Goal: Information Seeking & Learning: Learn about a topic

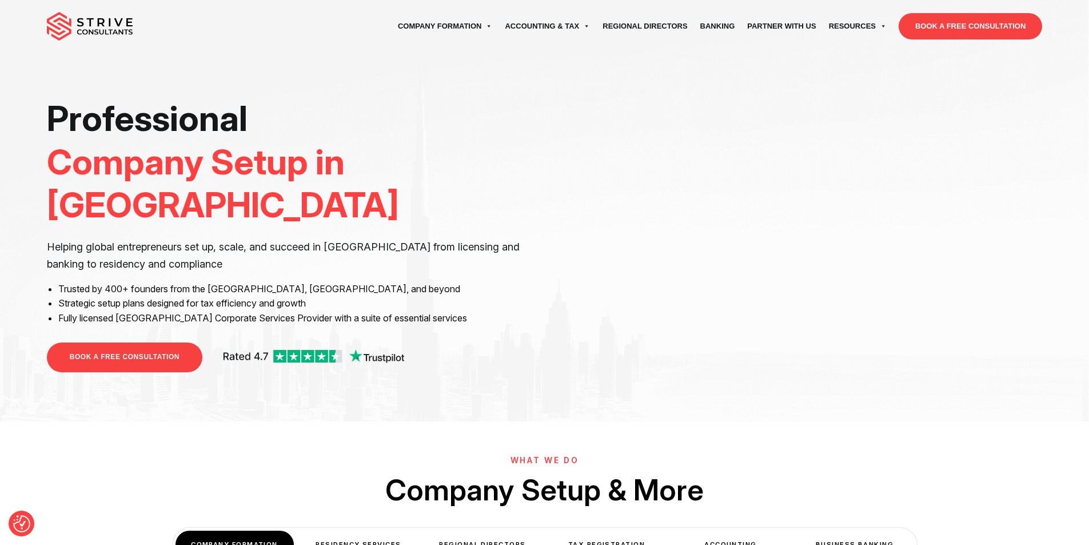
drag, startPoint x: 1097, startPoint y: 18, endPoint x: 1093, endPoint y: 5, distance: 13.0
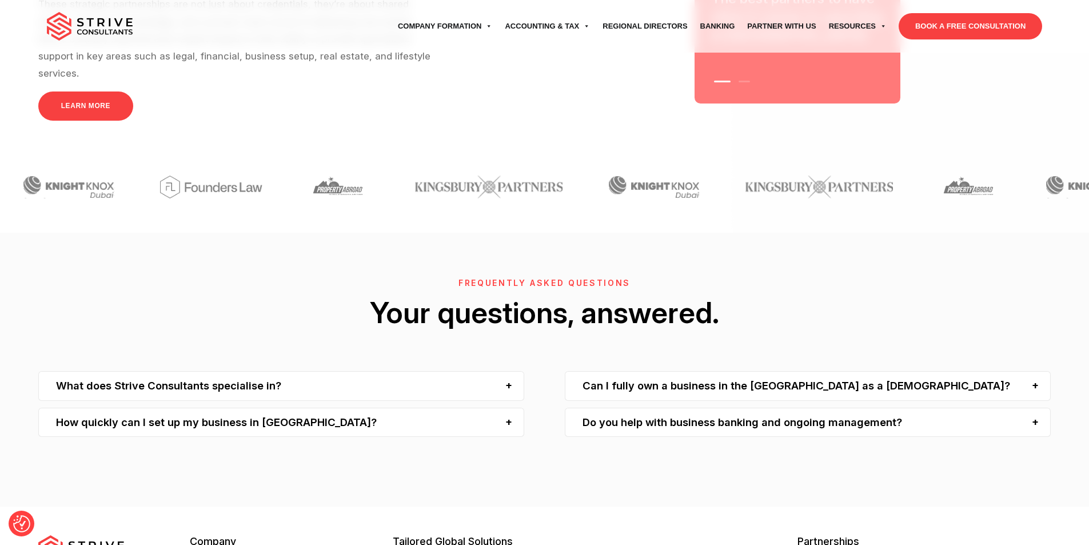
scroll to position [3420, 0]
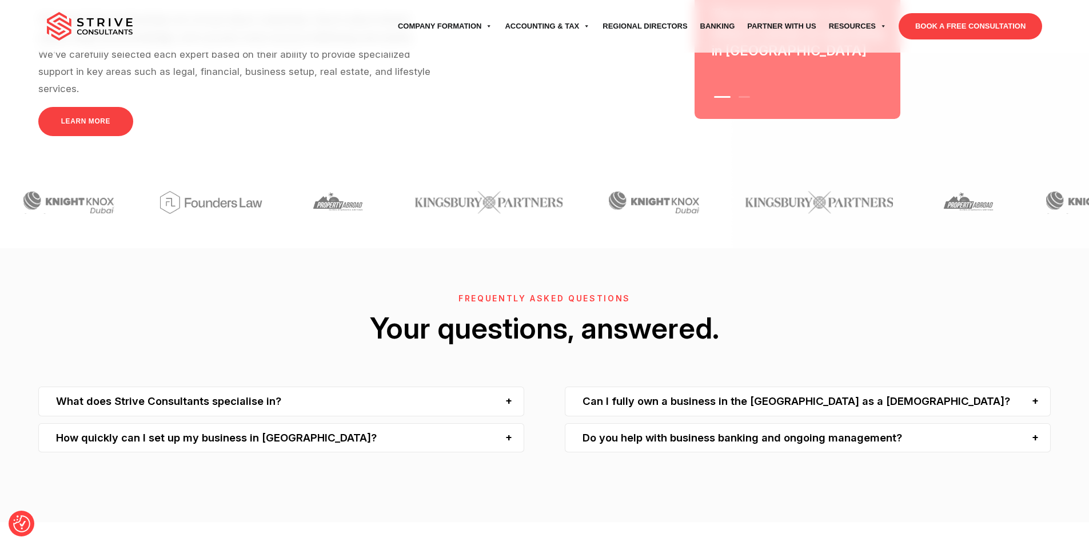
click at [187, 386] on div "What does Strive Consultants specialise in?" at bounding box center [281, 400] width 486 height 29
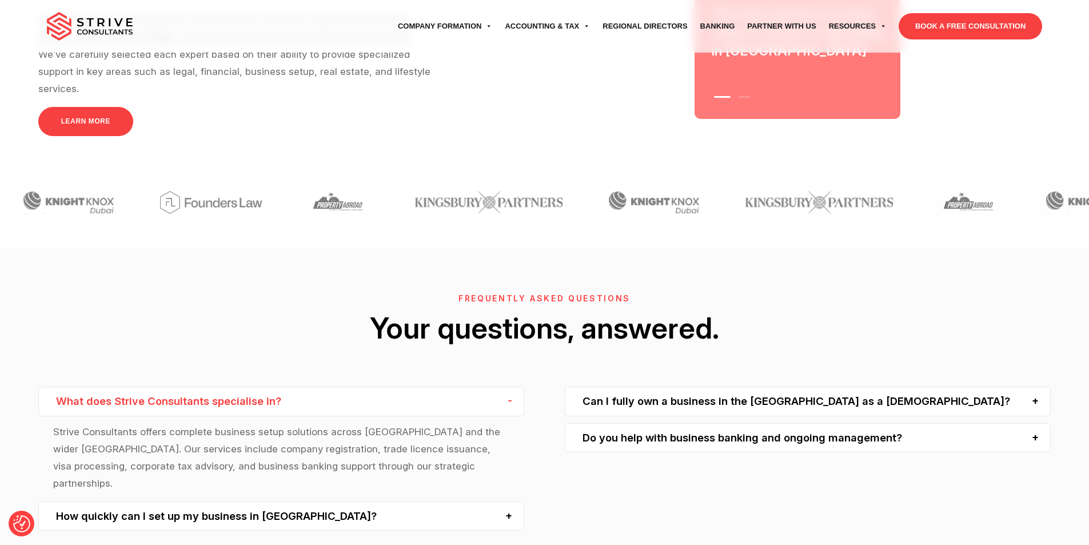
click at [187, 386] on div "What does Strive Consultants specialise in?" at bounding box center [281, 400] width 486 height 29
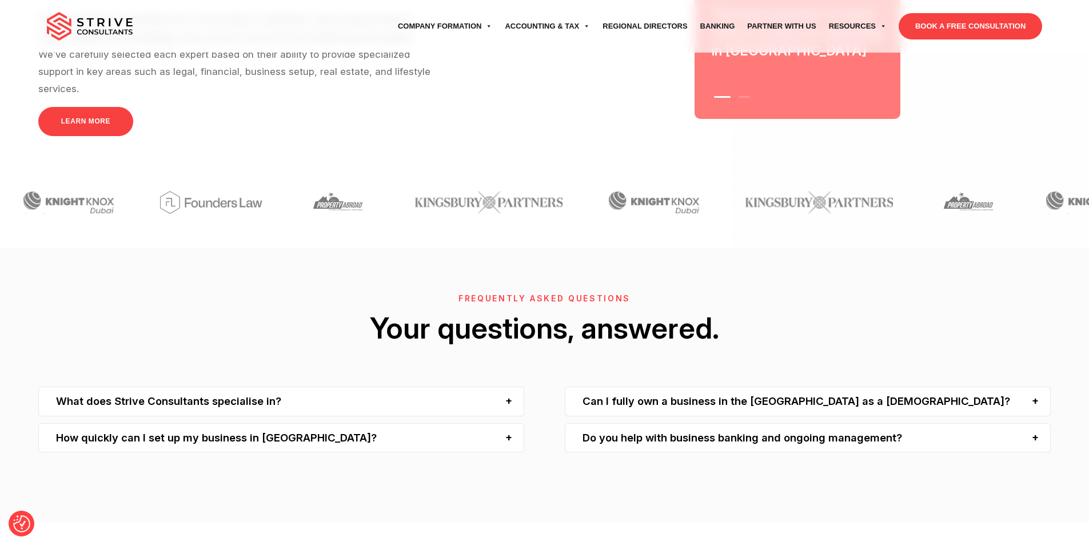
click at [756, 386] on div "Can I fully own a business in the [GEOGRAPHIC_DATA] as a [DEMOGRAPHIC_DATA]?" at bounding box center [808, 400] width 486 height 29
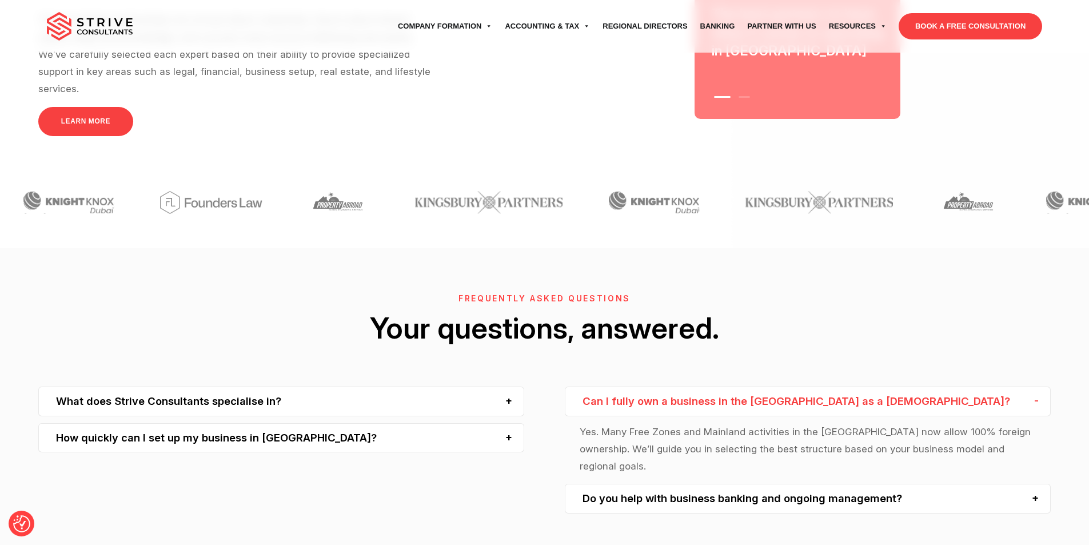
click at [756, 386] on div "Can I fully own a business in the [GEOGRAPHIC_DATA] as a [DEMOGRAPHIC_DATA]?" at bounding box center [808, 400] width 486 height 29
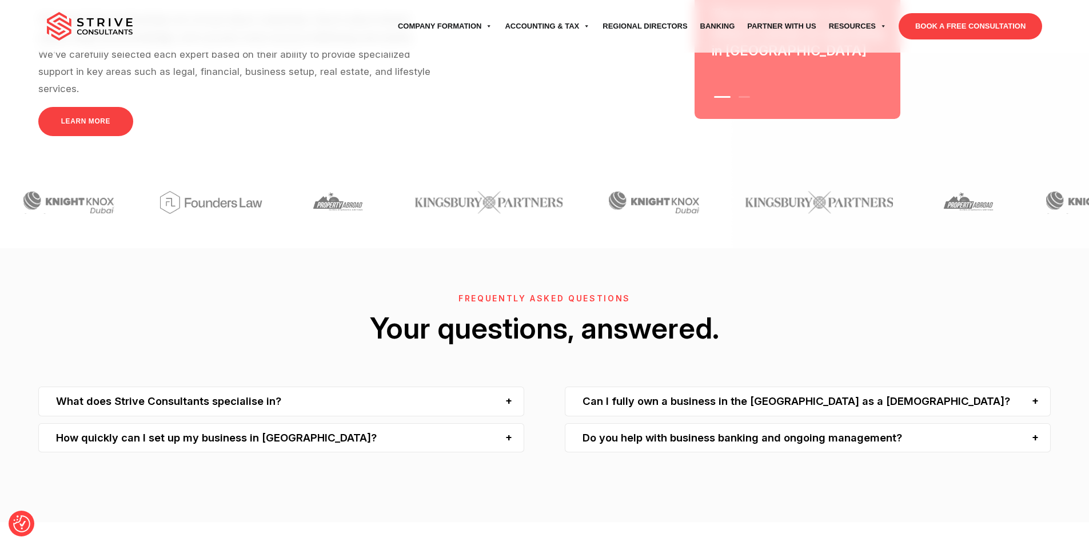
click at [494, 423] on div "How quickly can I set up my business in [GEOGRAPHIC_DATA]?" at bounding box center [281, 437] width 486 height 29
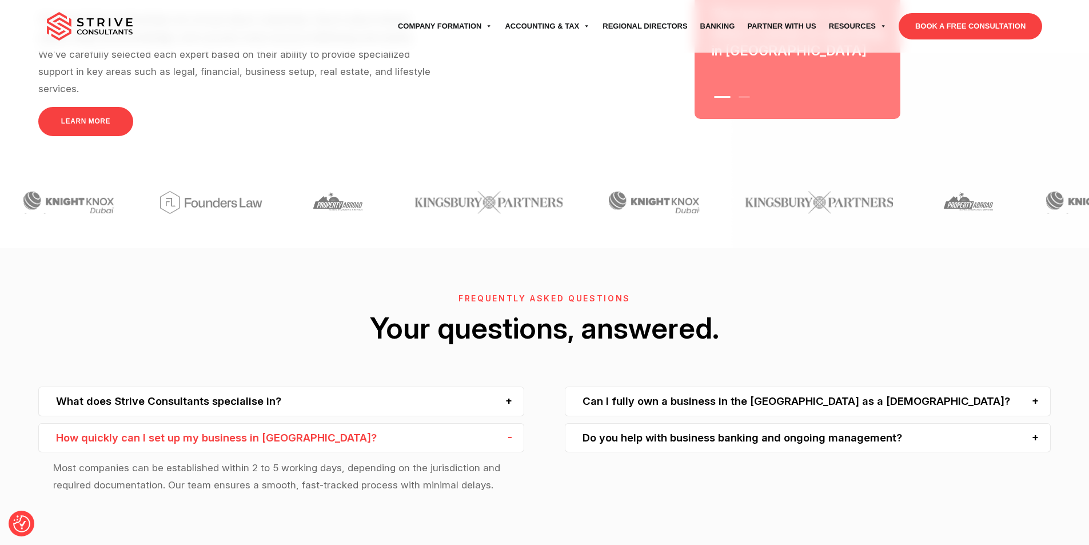
click at [494, 423] on div "How quickly can I set up my business in [GEOGRAPHIC_DATA]?" at bounding box center [281, 437] width 486 height 29
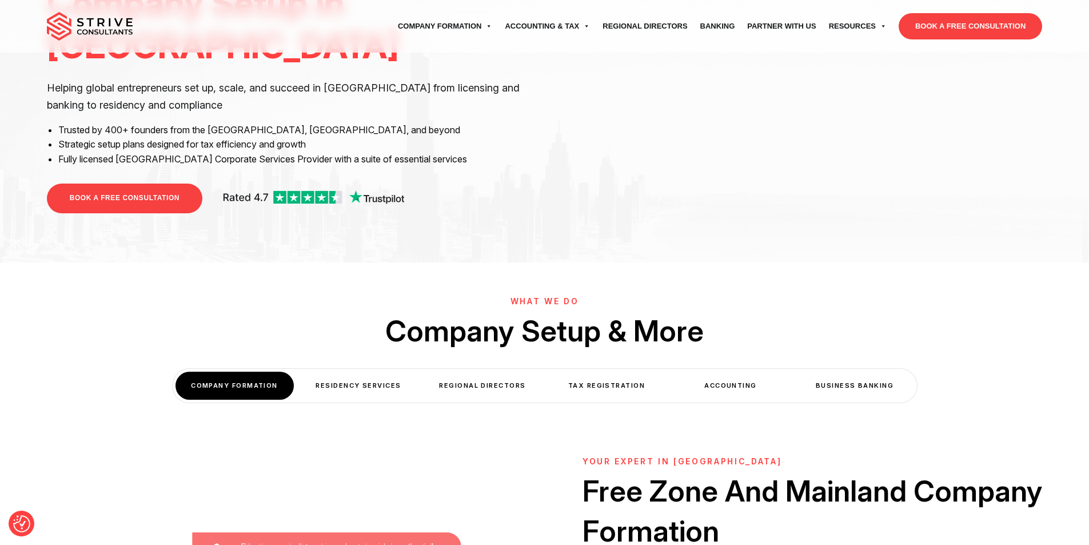
scroll to position [0, 0]
